Goal: Transaction & Acquisition: Purchase product/service

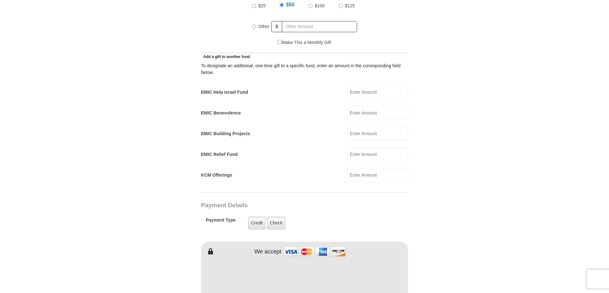
scroll to position [255, 0]
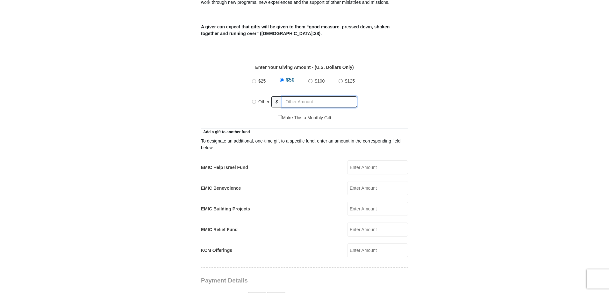
radio input "true"
click at [307, 96] on input "text" at bounding box center [320, 101] width 73 height 11
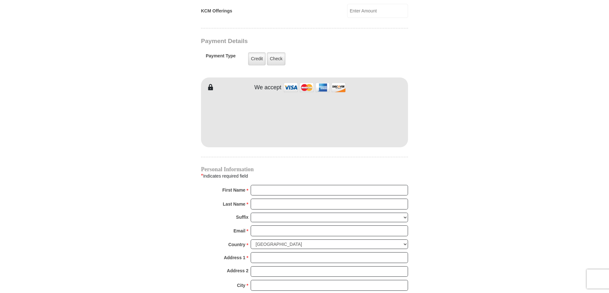
scroll to position [509, 0]
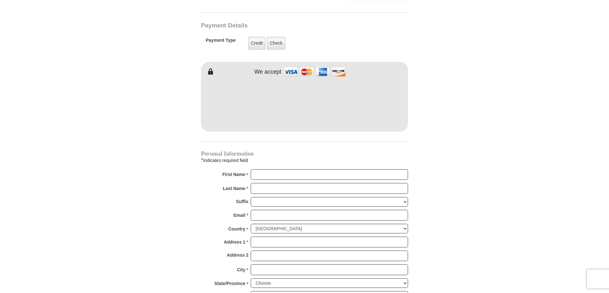
type input "611.14"
click at [297, 169] on input "First Name *" at bounding box center [329, 174] width 157 height 11
type input "[PERSON_NAME]"
click at [273, 183] on input "Last Name *" at bounding box center [329, 188] width 157 height 11
type input "[PERSON_NAME]"
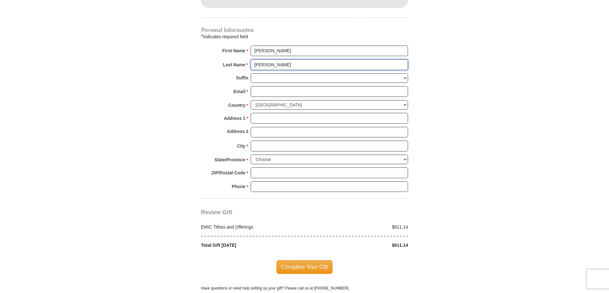
scroll to position [637, 0]
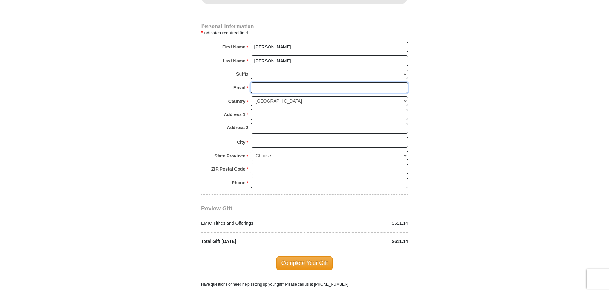
click at [268, 82] on input "Email *" at bounding box center [329, 87] width 157 height 11
type input "[EMAIL_ADDRESS][DOMAIN_NAME]"
type input "[STREET_ADDRESS]"
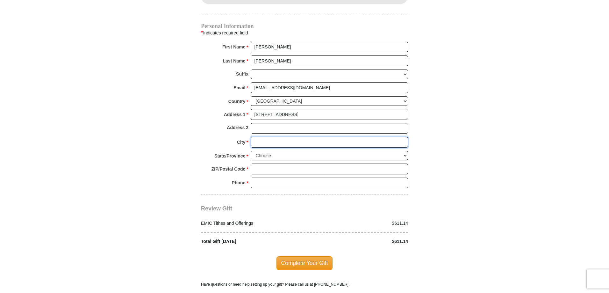
type input "[PERSON_NAME]"
select select "MA"
type input "01516"
click at [287, 177] on input "5084761577" at bounding box center [329, 182] width 157 height 11
type input "7744820491"
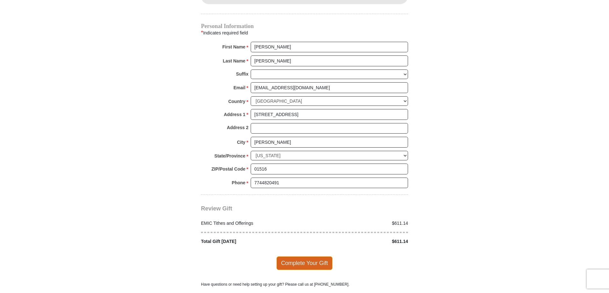
click at [299, 256] on span "Complete Your Gift" at bounding box center [304, 262] width 56 height 13
